Goal: Information Seeking & Learning: Learn about a topic

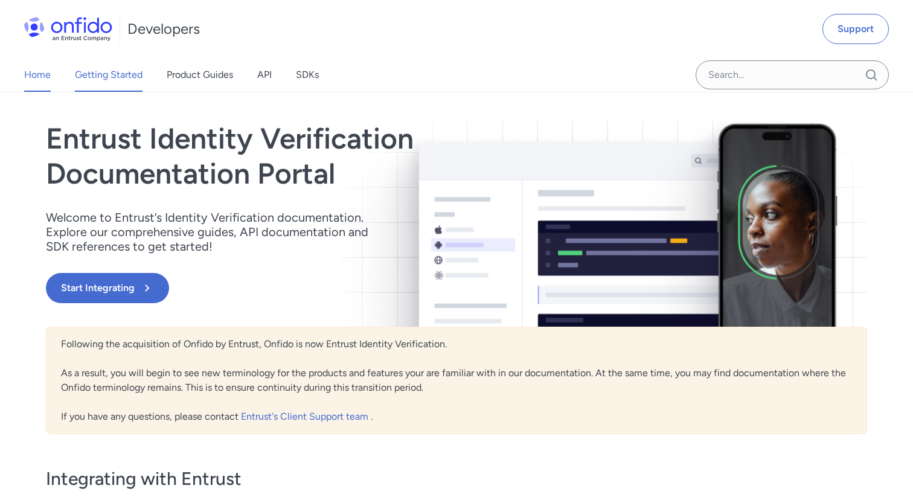
click at [101, 76] on link "Getting Started" at bounding box center [109, 75] width 68 height 34
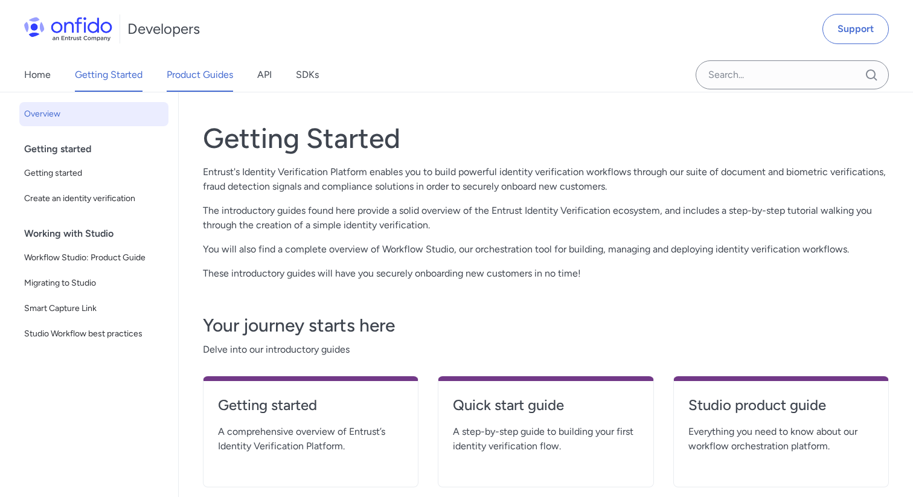
click at [195, 80] on link "Product Guides" at bounding box center [200, 75] width 66 height 34
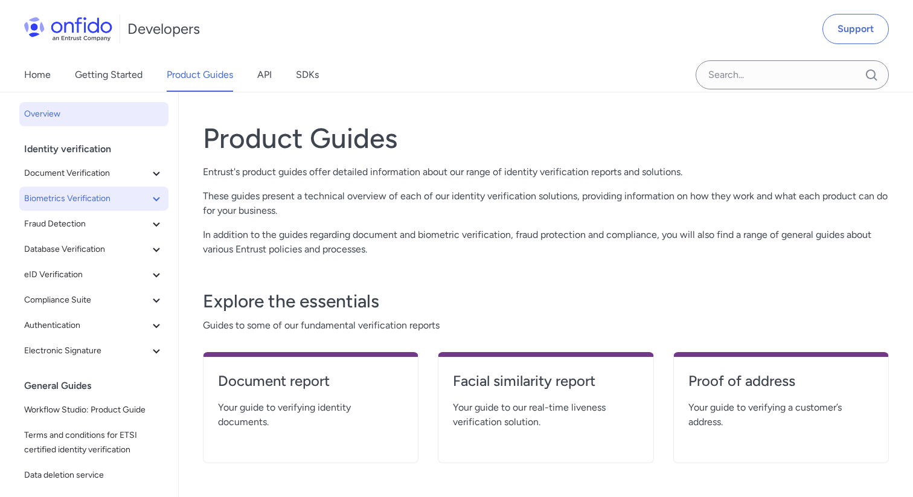
click at [95, 196] on span "Biometrics Verification" at bounding box center [86, 198] width 125 height 14
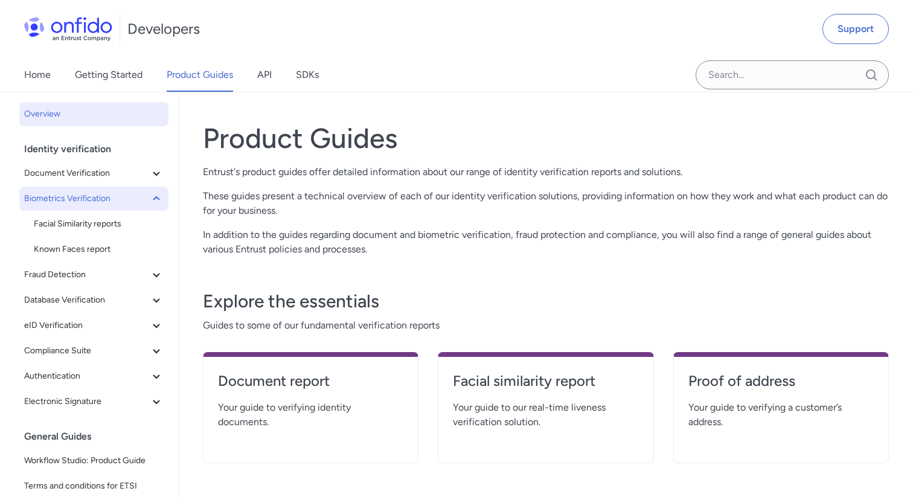
click at [94, 198] on span "Biometrics Verification" at bounding box center [86, 198] width 125 height 14
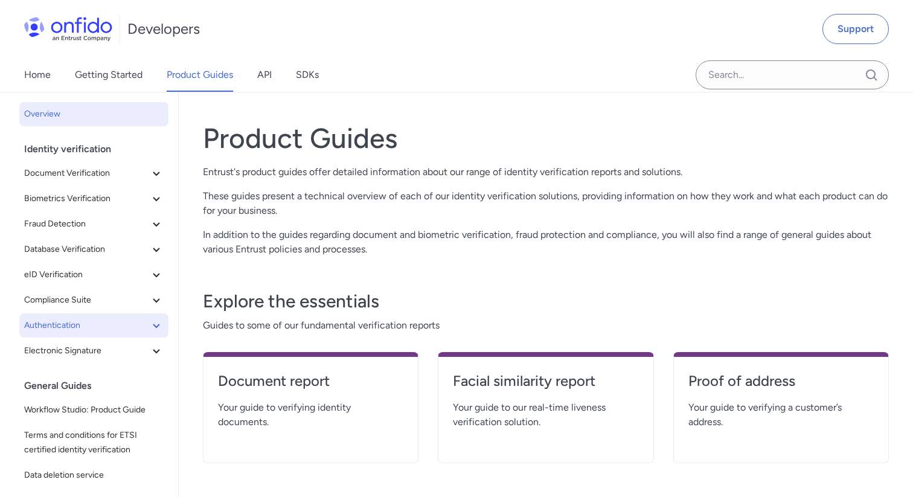
click at [89, 327] on span "Authentication" at bounding box center [86, 325] width 125 height 14
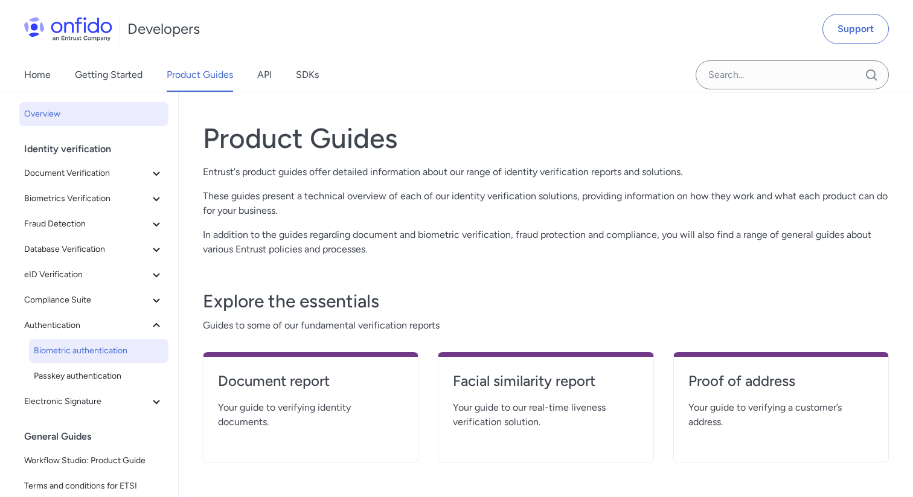
click at [94, 347] on span "Biometric authentication" at bounding box center [99, 351] width 130 height 14
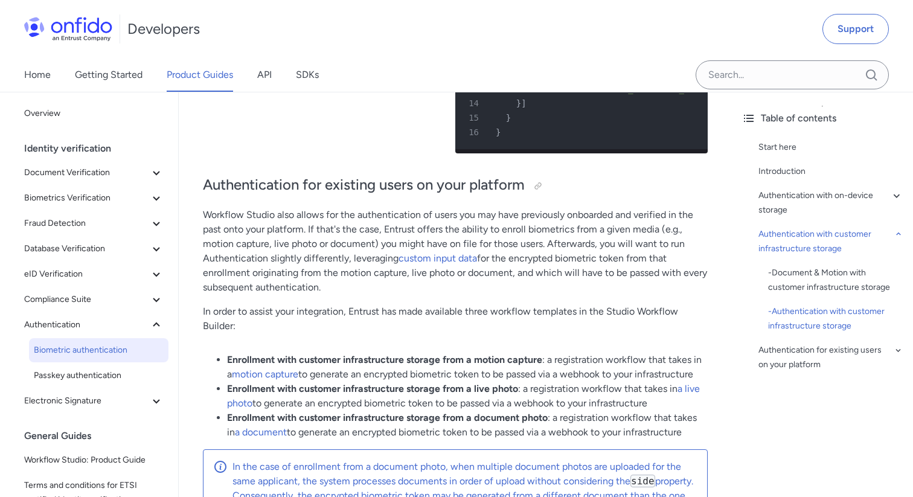
scroll to position [4449, 0]
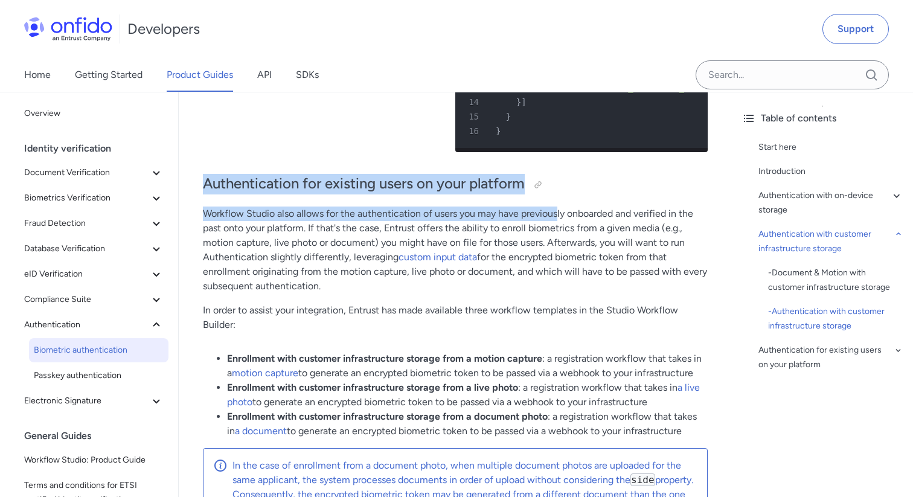
drag, startPoint x: 204, startPoint y: 184, endPoint x: 557, endPoint y: 219, distance: 354.3
click at [391, 218] on p "Workflow Studio also allows for the authentication of users you may have previo…" at bounding box center [455, 249] width 505 height 87
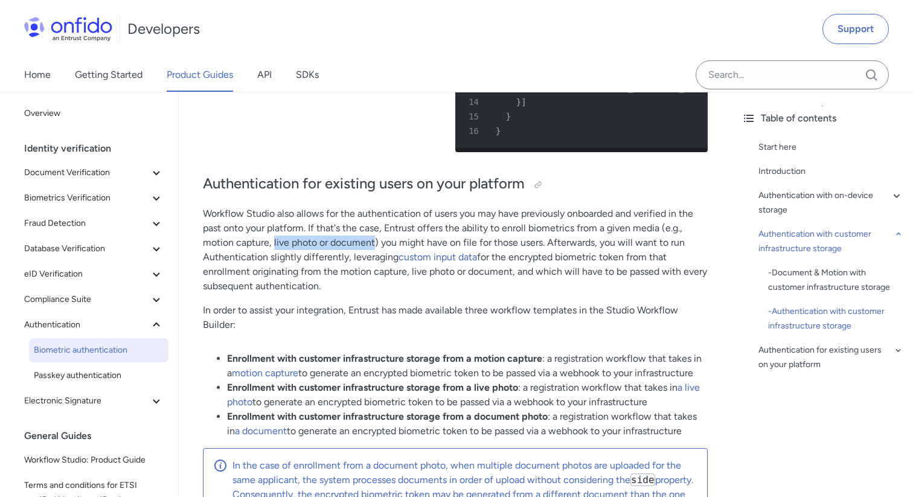
drag, startPoint x: 273, startPoint y: 243, endPoint x: 376, endPoint y: 243, distance: 102.0
click at [376, 243] on p "Workflow Studio also allows for the authentication of users you may have previo…" at bounding box center [455, 249] width 505 height 87
drag, startPoint x: 475, startPoint y: 360, endPoint x: 547, endPoint y: 359, distance: 71.9
click at [547, 359] on li "Enrollment with customer infrastructure storage from a motion capture : a regis…" at bounding box center [467, 365] width 481 height 29
click at [492, 358] on strong "Enrollment with customer infrastructure storage from a motion capture" at bounding box center [384, 358] width 315 height 11
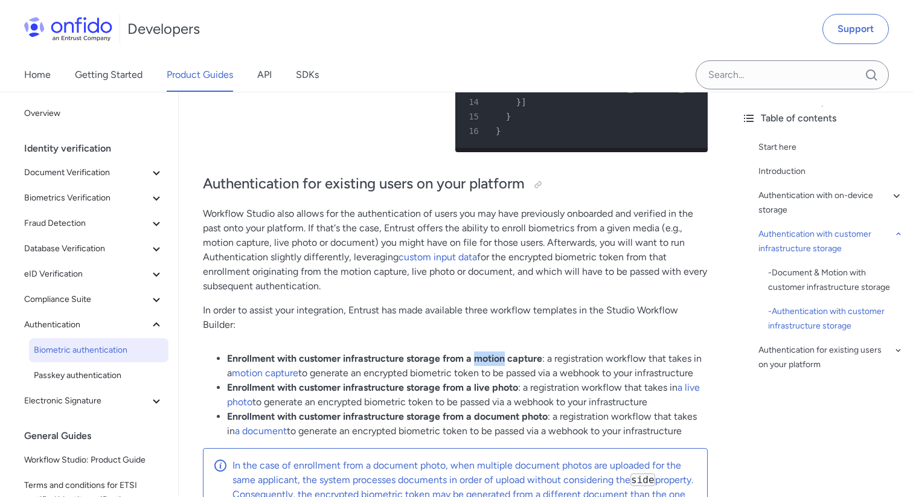
click at [492, 358] on strong "Enrollment with customer infrastructure storage from a motion capture" at bounding box center [384, 358] width 315 height 11
click at [483, 388] on strong "Enrollment with customer infrastructure storage from a live photo" at bounding box center [372, 387] width 291 height 11
click at [505, 420] on strong "Enrollment with customer infrastructure storage from a document photo" at bounding box center [387, 416] width 321 height 11
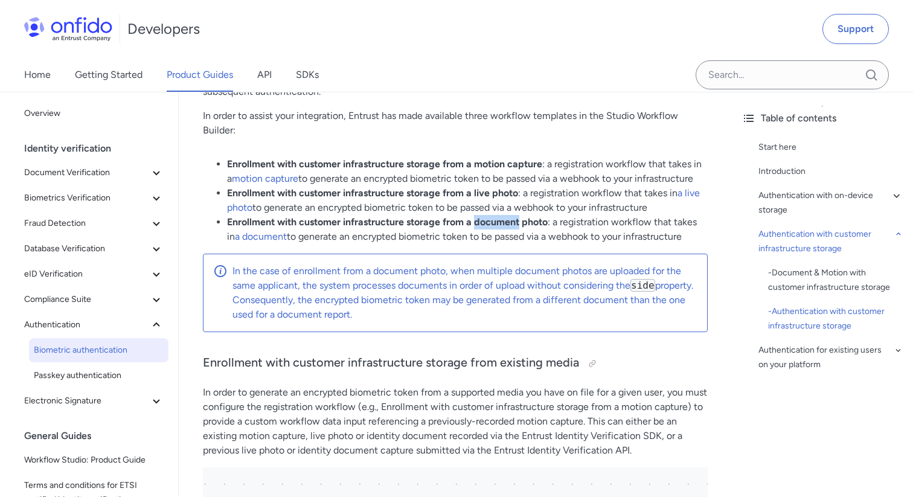
scroll to position [4645, 0]
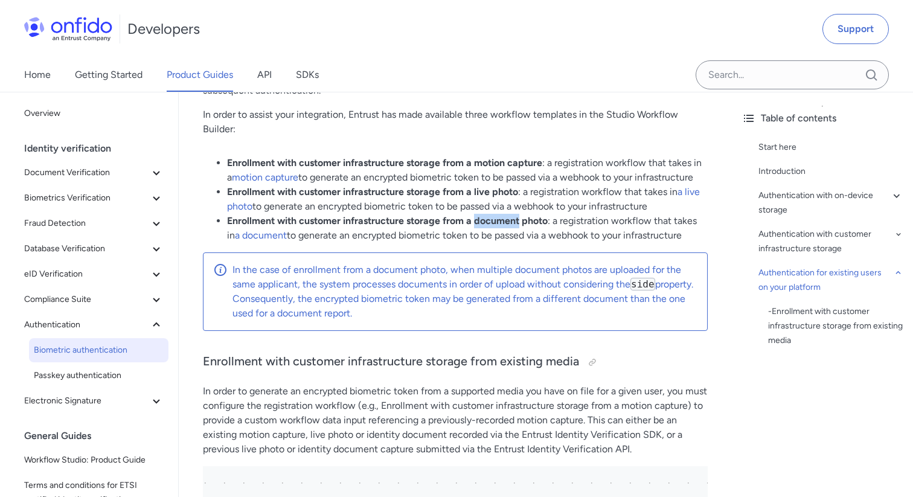
drag, startPoint x: 217, startPoint y: 162, endPoint x: 696, endPoint y: 243, distance: 485.5
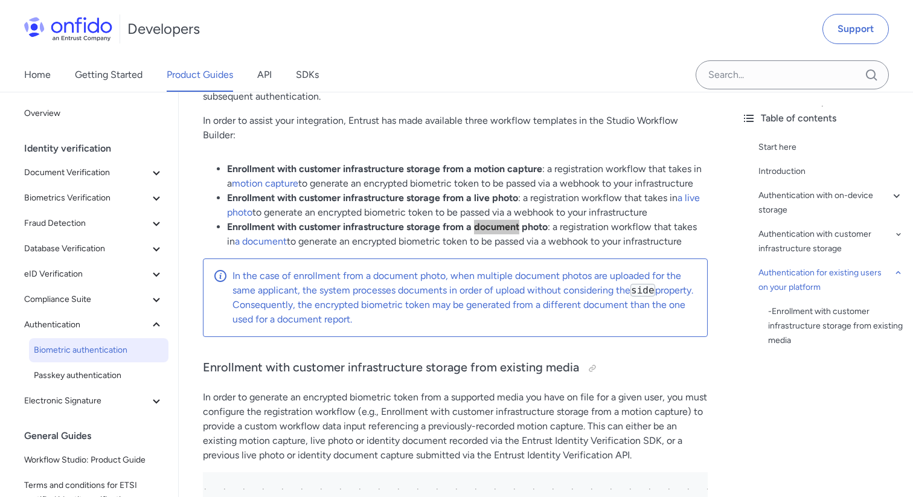
scroll to position [4625, 0]
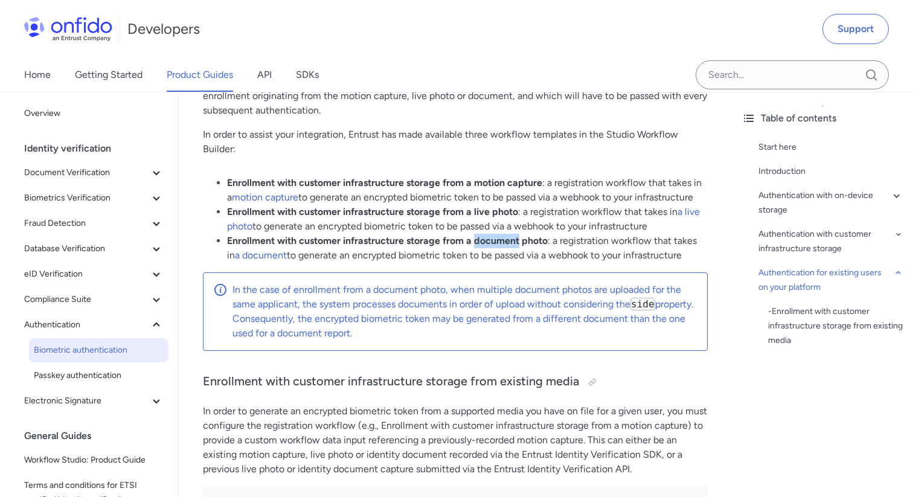
click at [457, 208] on strong "Enrollment with customer infrastructure storage from a live photo" at bounding box center [372, 211] width 291 height 11
drag, startPoint x: 254, startPoint y: 212, endPoint x: 531, endPoint y: 211, distance: 276.5
click at [531, 211] on li "Enrollment with customer infrastructure storage from a live photo : a registrat…" at bounding box center [467, 219] width 481 height 29
